Goal: Information Seeking & Learning: Learn about a topic

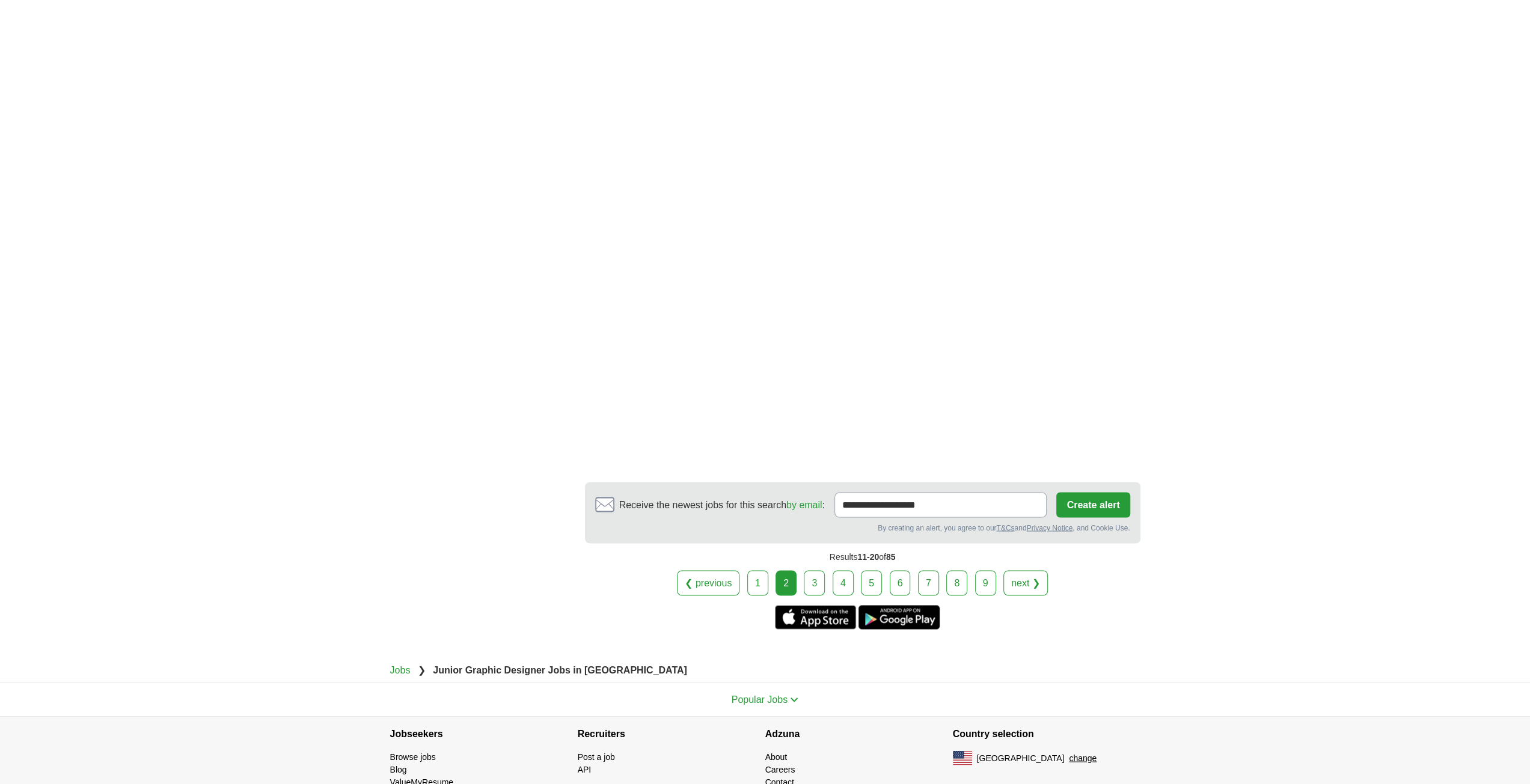
scroll to position [1865, 0]
click at [810, 570] on link "3" at bounding box center [813, 582] width 21 height 25
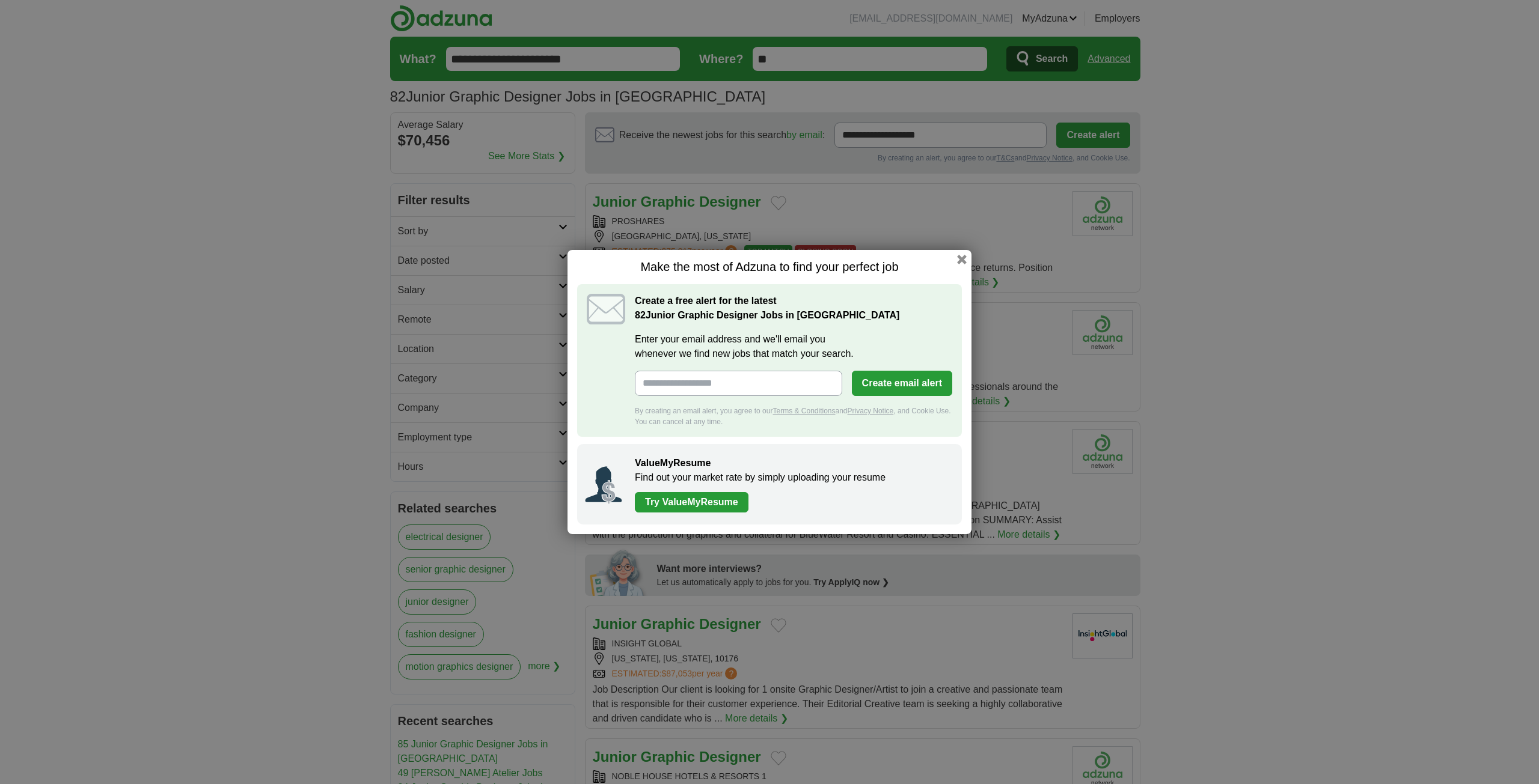
click at [964, 267] on div "Make the most of Adzuna to find your perfect job Create a free alert for the la…" at bounding box center [770, 392] width 404 height 285
click at [964, 261] on button "button" at bounding box center [961, 259] width 13 height 13
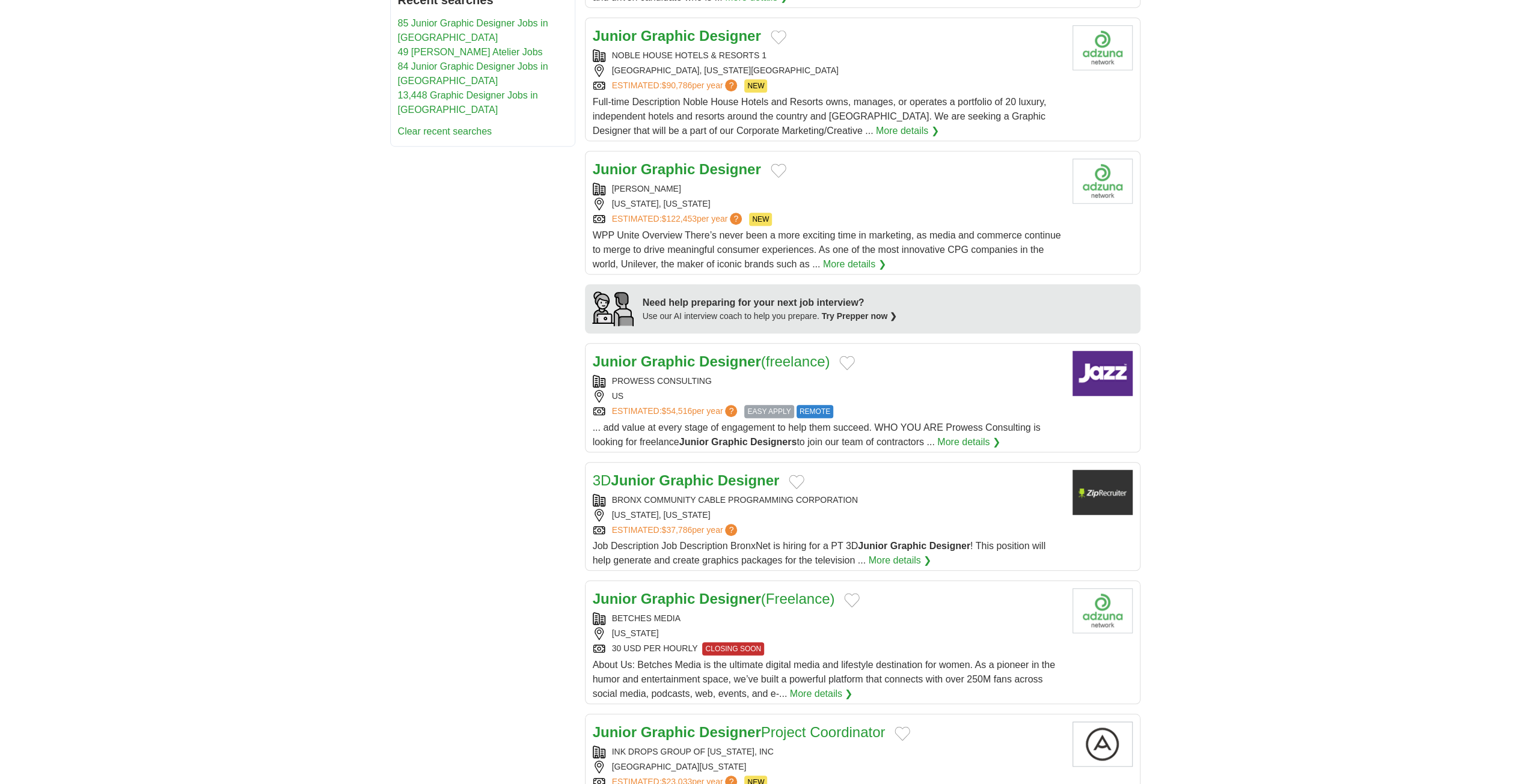
scroll to position [902, 0]
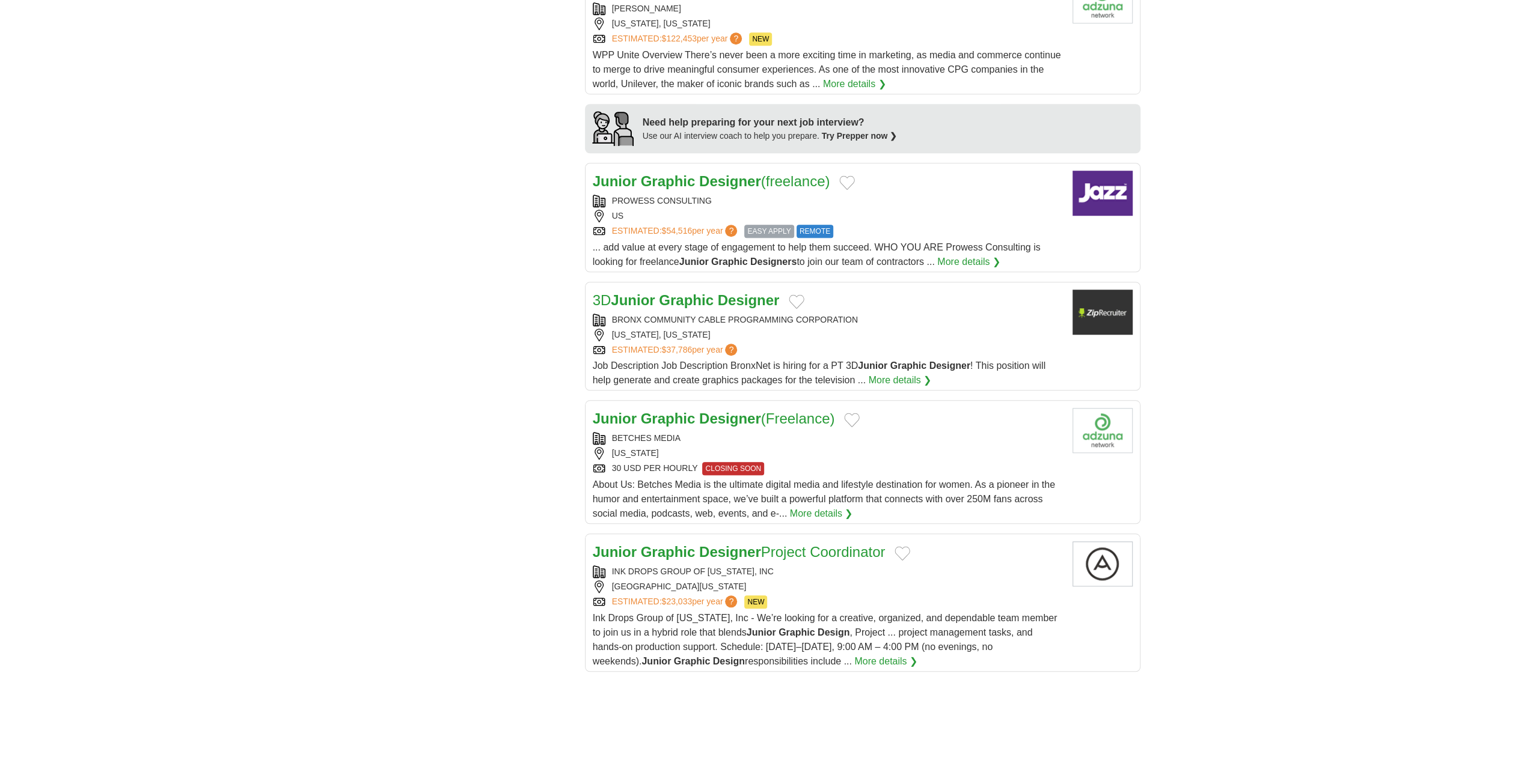
click at [705, 549] on strong "Designer" at bounding box center [730, 551] width 62 height 16
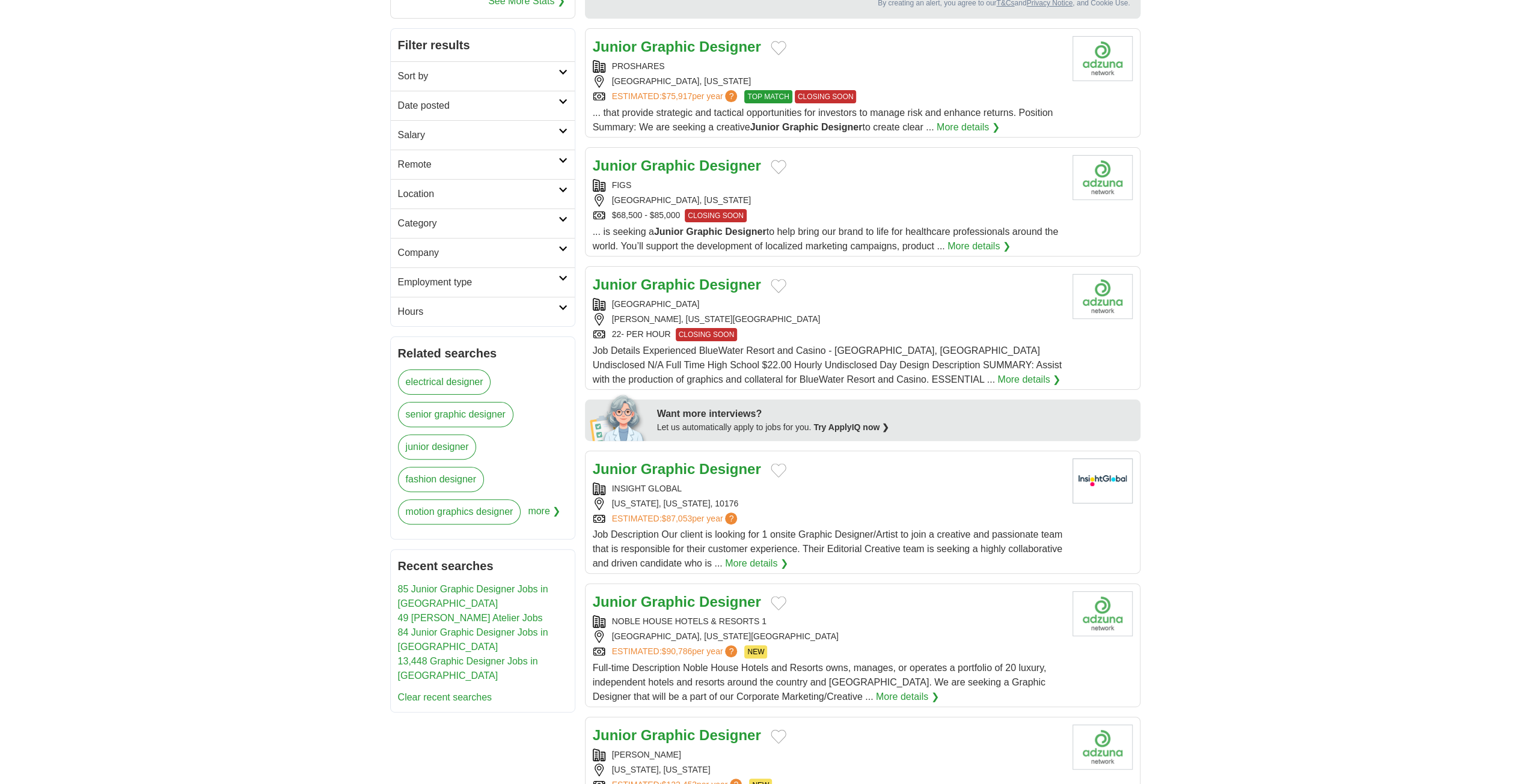
scroll to position [0, 0]
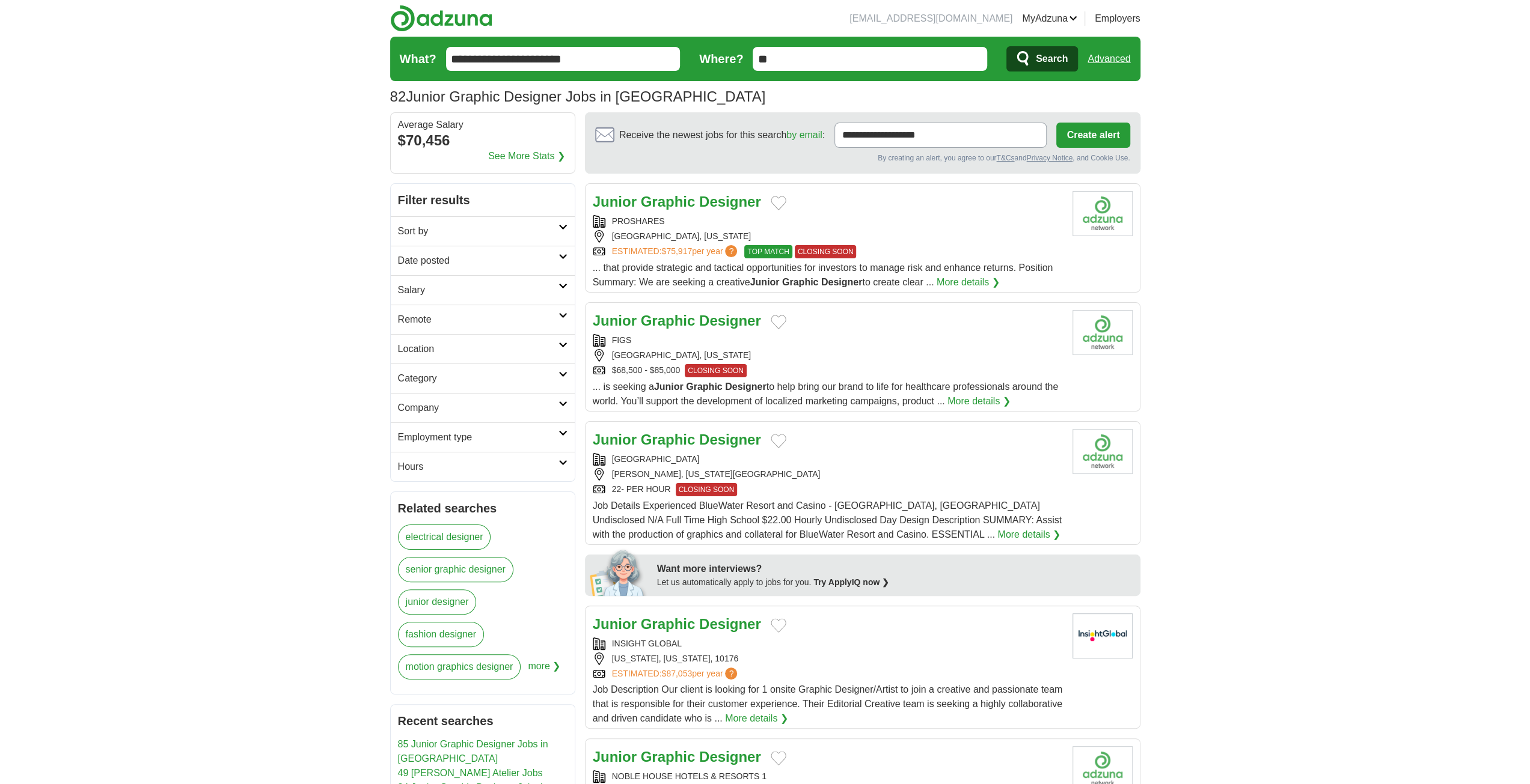
click at [713, 201] on strong "Designer" at bounding box center [730, 201] width 62 height 16
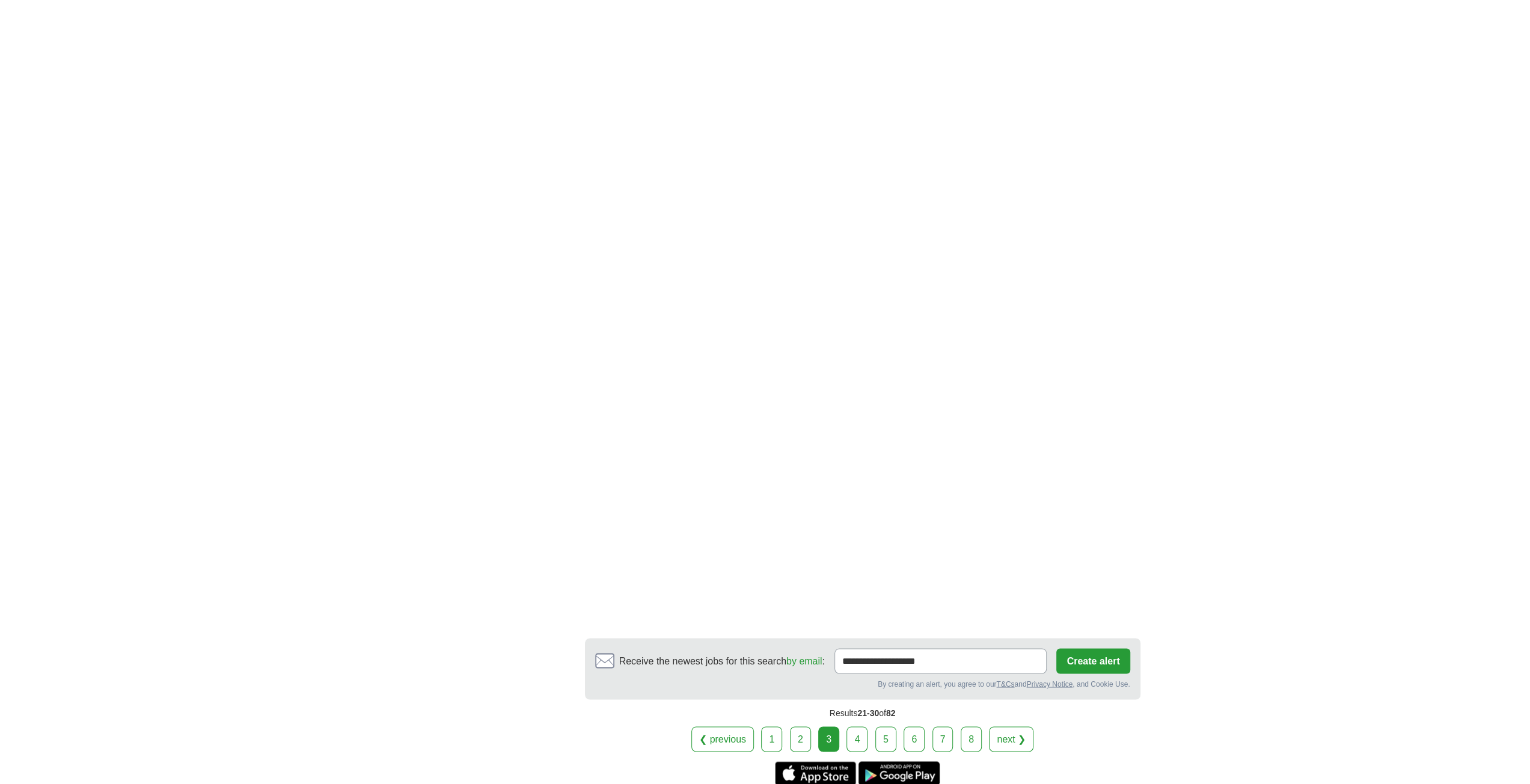
scroll to position [1742, 0]
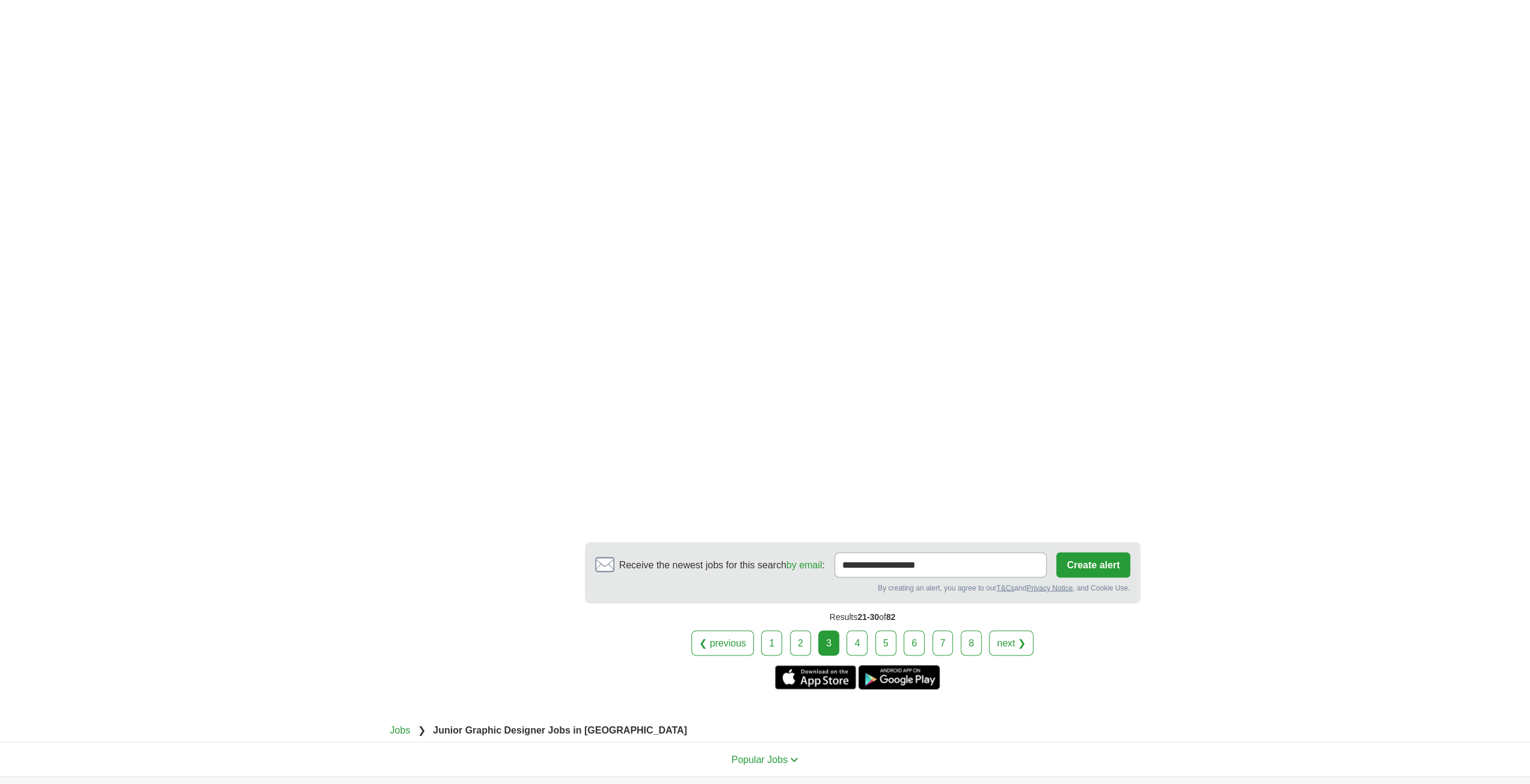
click at [864, 641] on link "4" at bounding box center [856, 642] width 21 height 25
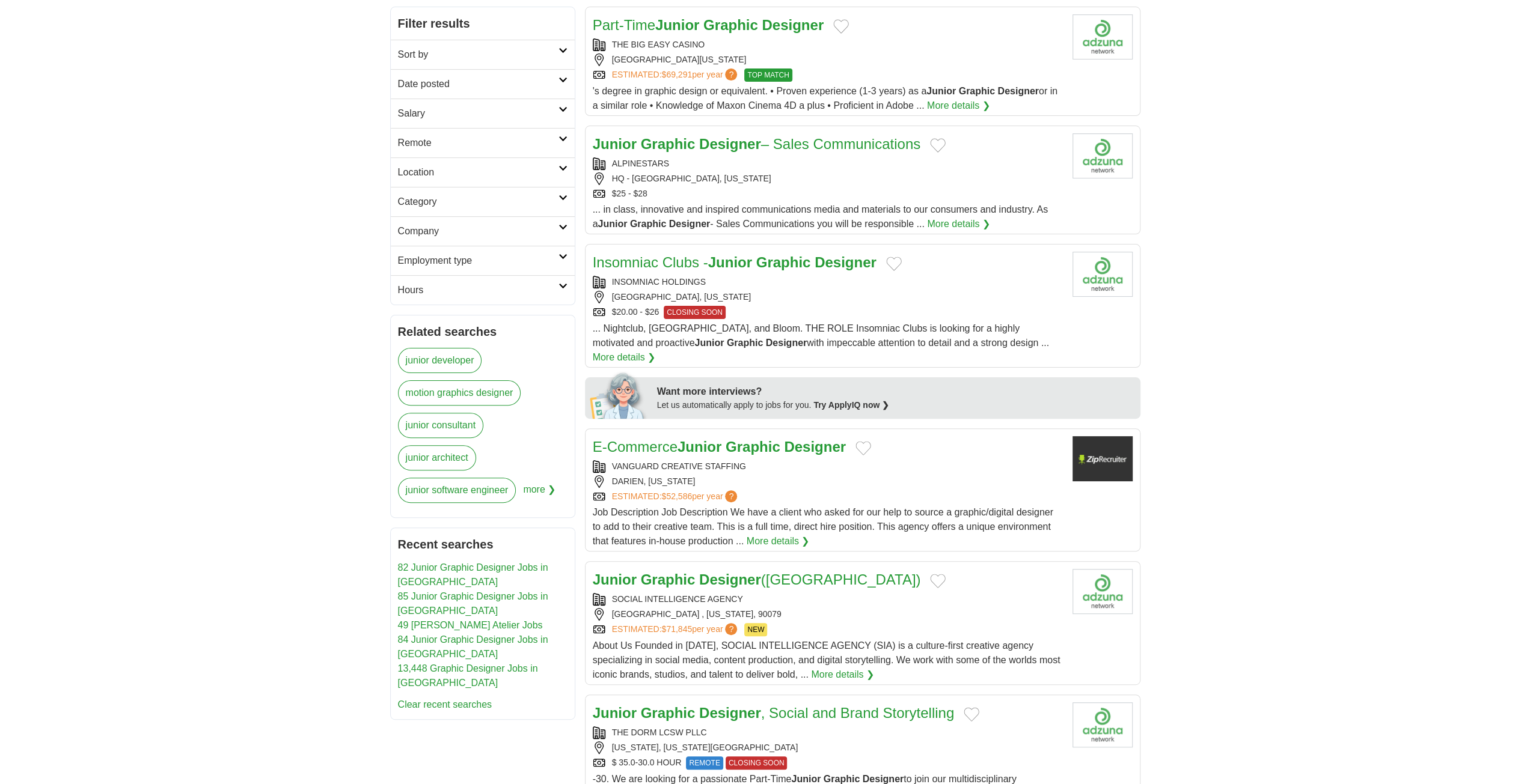
scroll to position [240, 0]
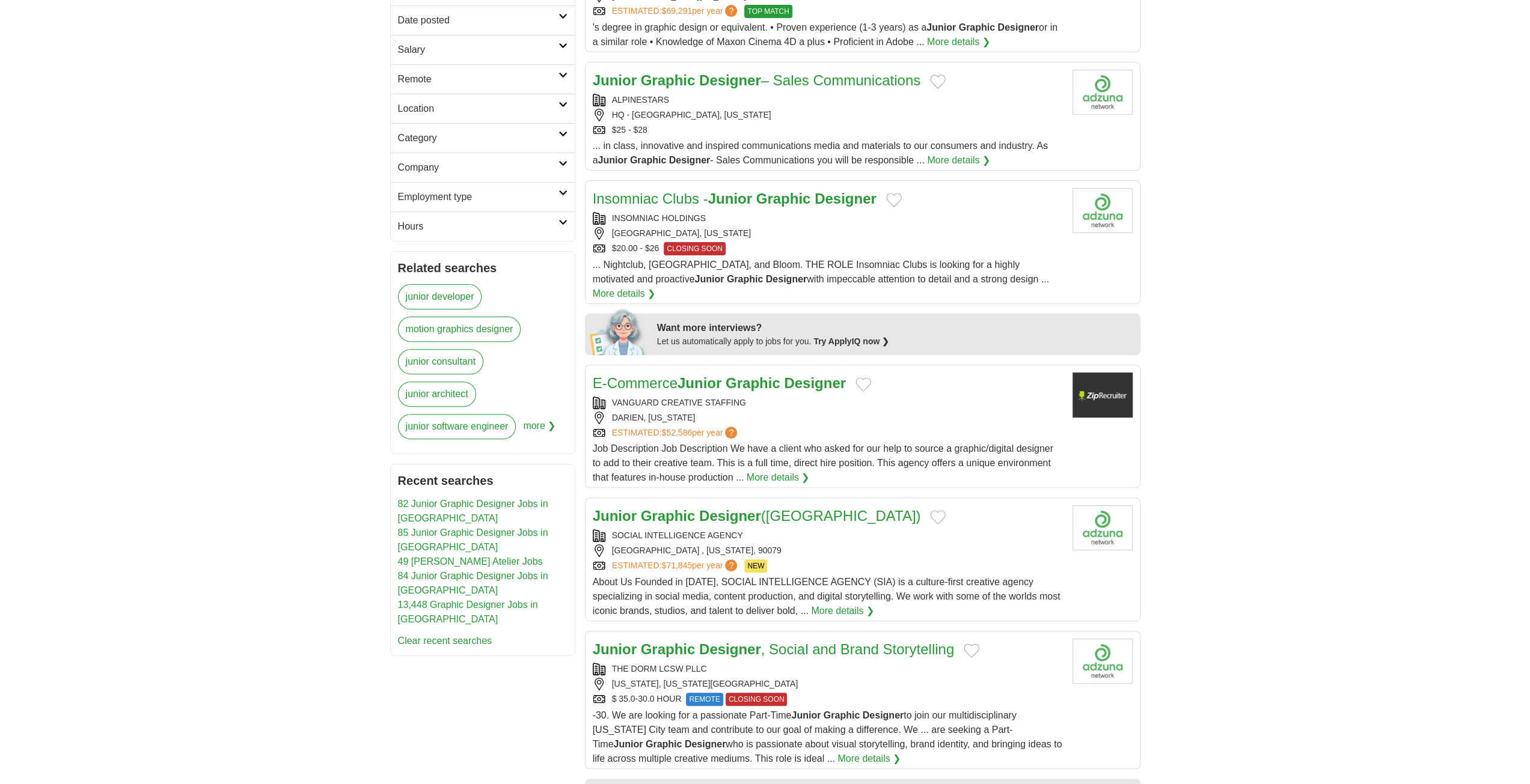
click at [783, 508] on link "Junior Graphic Designer ([GEOGRAPHIC_DATA])" at bounding box center [757, 516] width 328 height 16
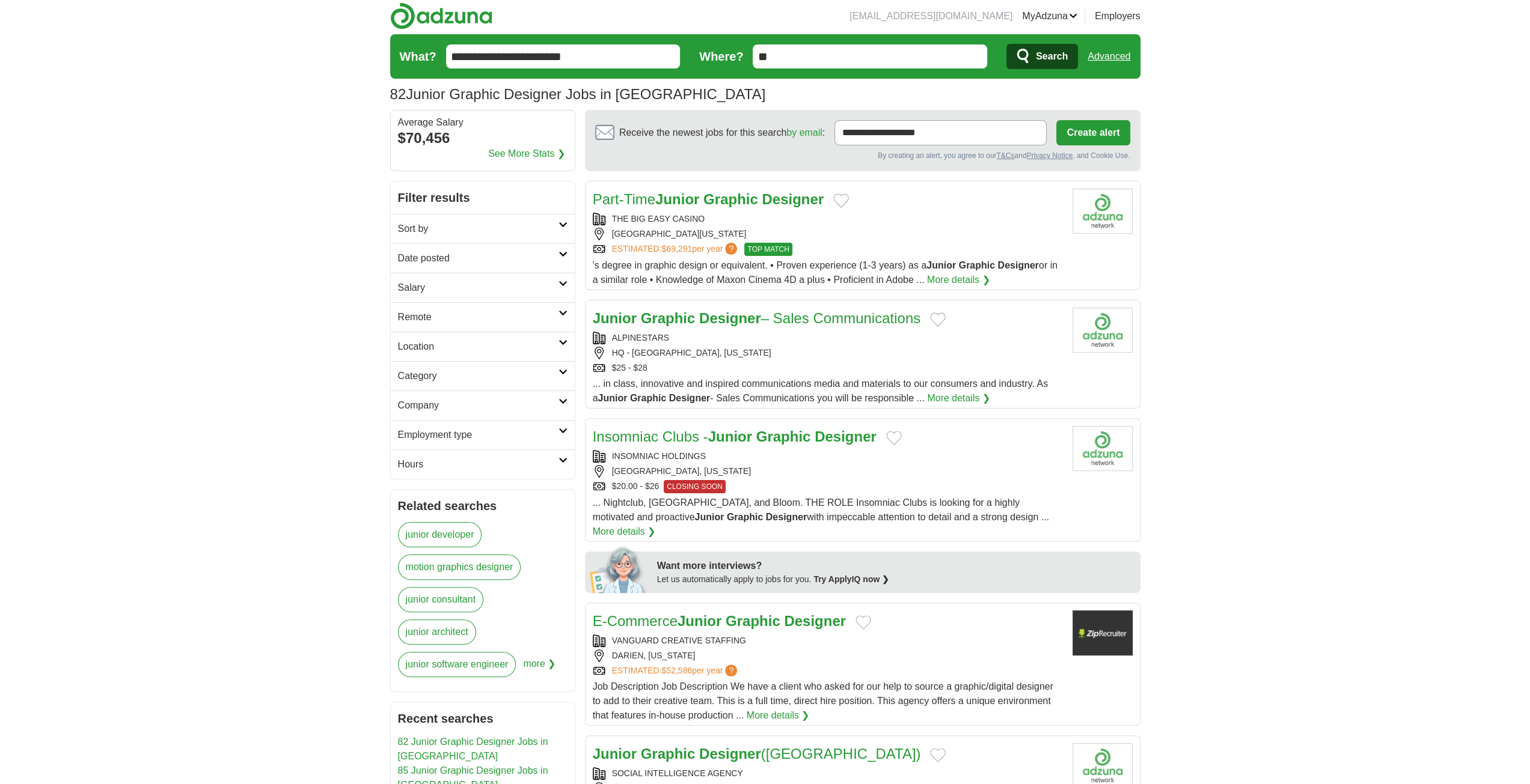
scroll to position [0, 0]
